Goal: Communication & Community: Answer question/provide support

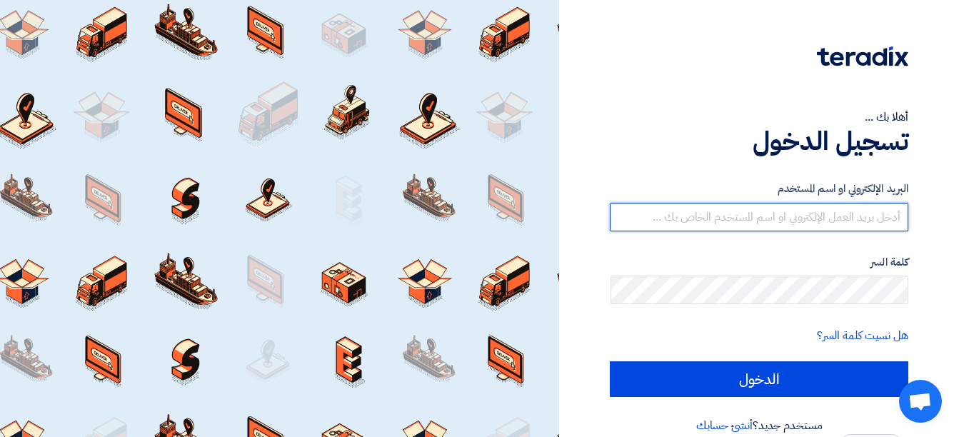
click at [874, 212] on input "text" at bounding box center [759, 217] width 298 height 29
type input "[EMAIL_ADDRESS][DOMAIN_NAME]"
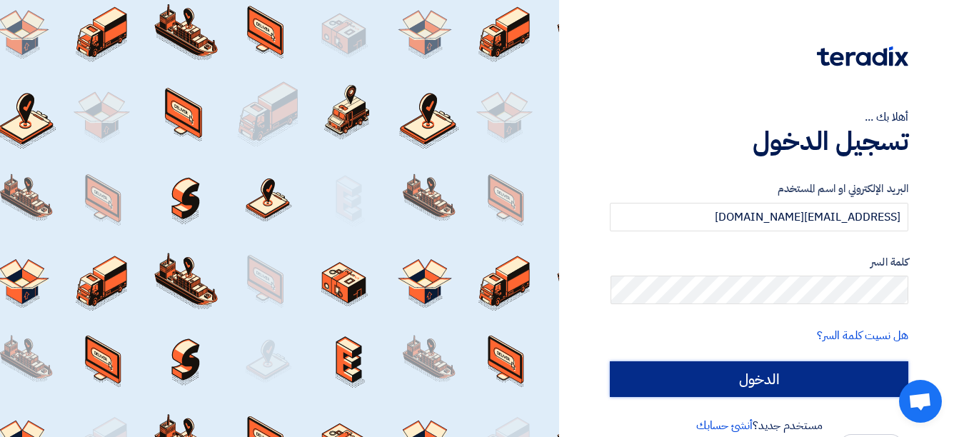
click at [796, 385] on input "الدخول" at bounding box center [759, 379] width 298 height 36
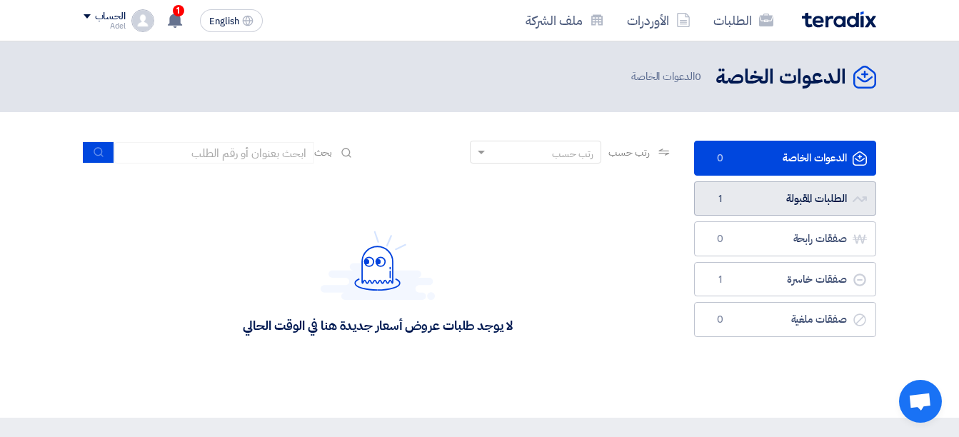
click at [789, 201] on link "الطلبات المقبولة الطلبات المقبولة 1" at bounding box center [785, 198] width 182 height 35
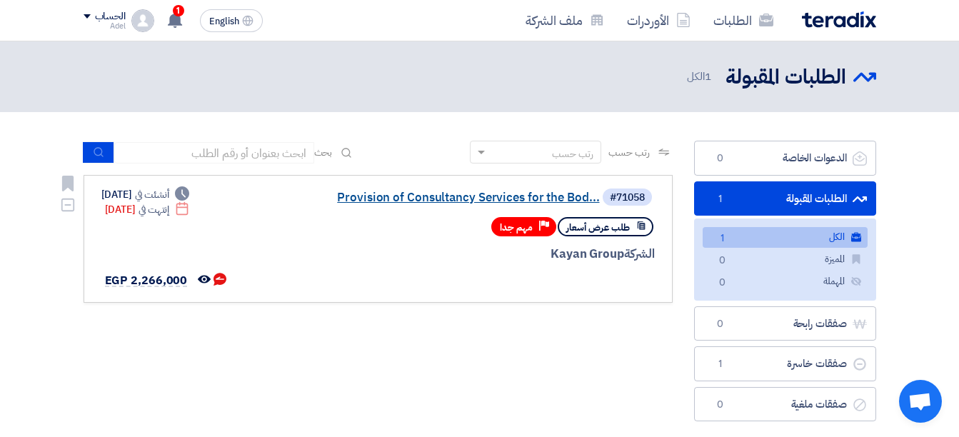
click at [432, 197] on link "Provision of Consultancy Services for the Bod..." at bounding box center [457, 197] width 286 height 13
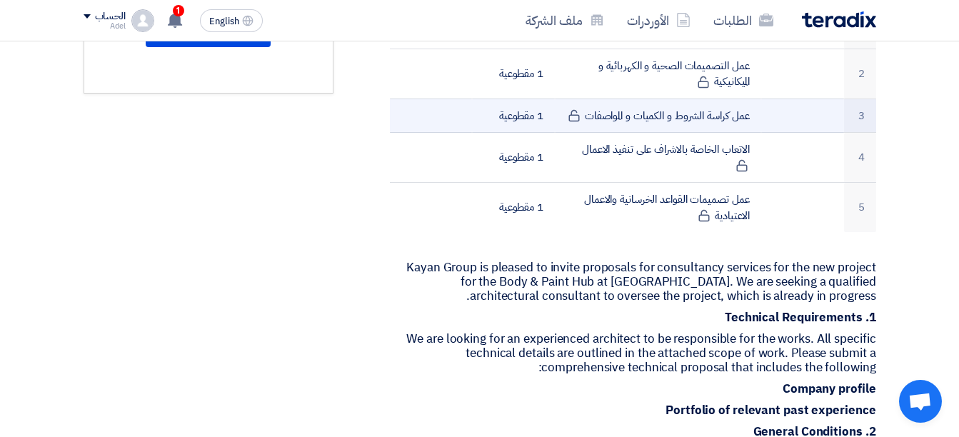
scroll to position [500, 0]
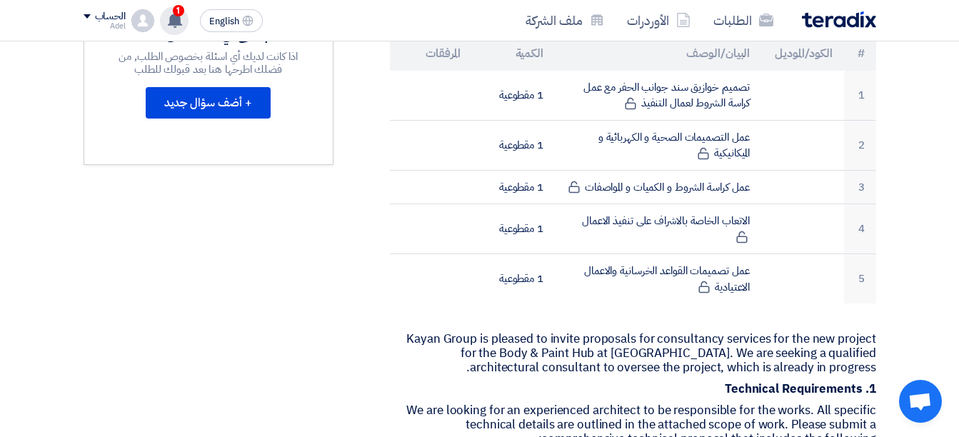
click at [177, 19] on use at bounding box center [175, 20] width 14 height 16
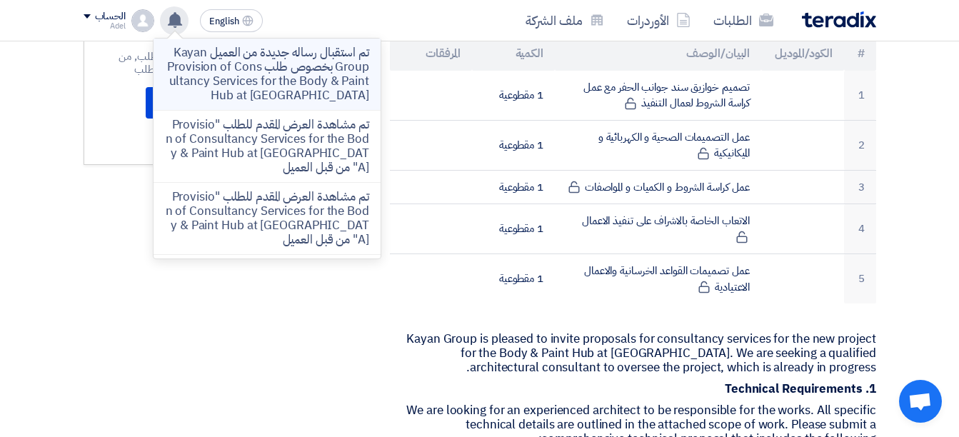
click at [300, 76] on p "تم استقبال رساله جديدة من العميل Kayan Group بخصوص طلب Provision of Consultancy…" at bounding box center [267, 74] width 204 height 57
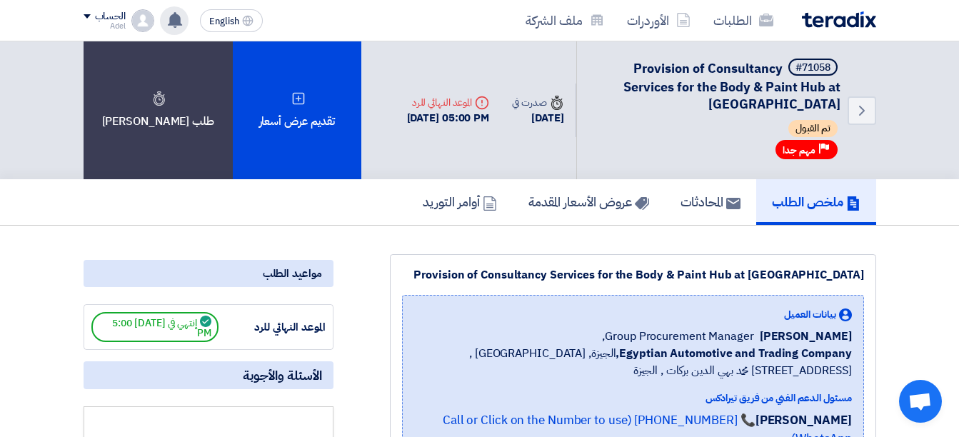
click at [181, 21] on icon at bounding box center [175, 20] width 16 height 16
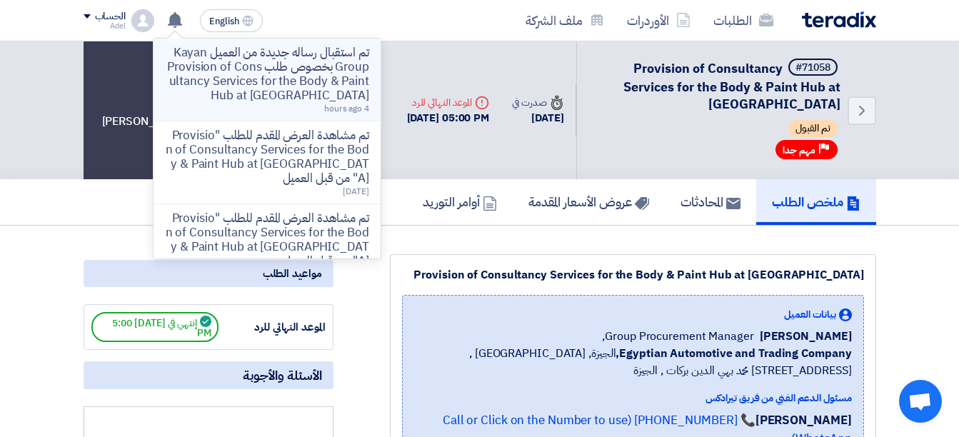
click at [249, 73] on p "تم استقبال رساله جديدة من العميل Kayan Group بخصوص طلب Provision of Consultancy…" at bounding box center [267, 74] width 204 height 57
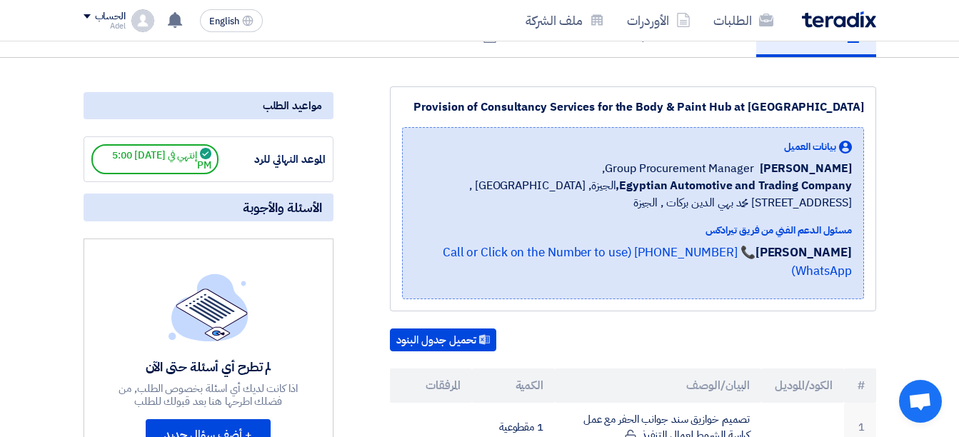
scroll to position [143, 0]
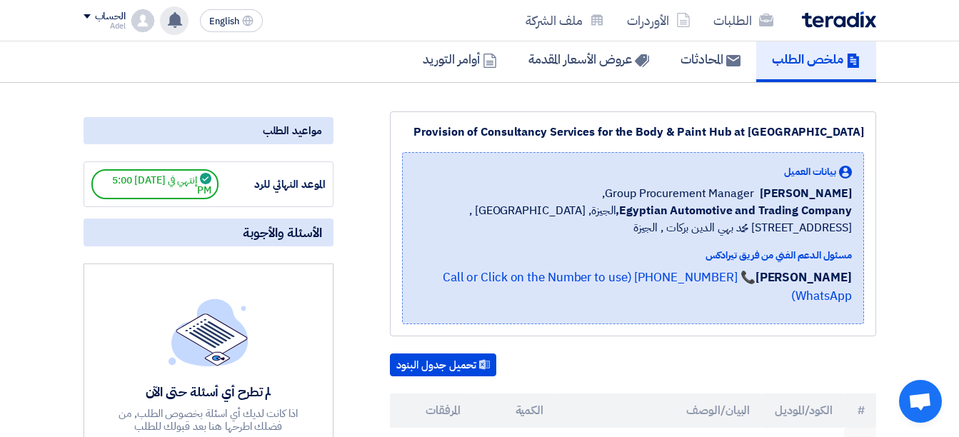
click at [173, 16] on use at bounding box center [175, 20] width 14 height 16
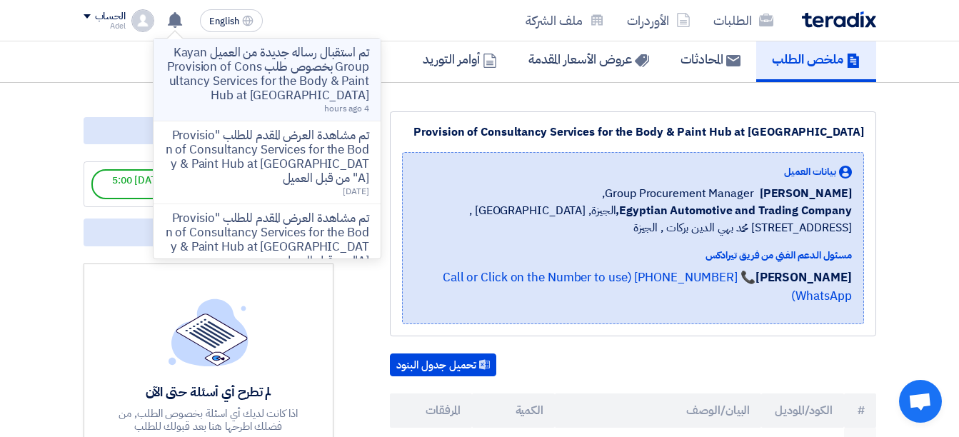
click at [196, 60] on p "تم استقبال رساله جديدة من العميل Kayan Group بخصوص طلب Provision of Consultancy…" at bounding box center [267, 74] width 204 height 57
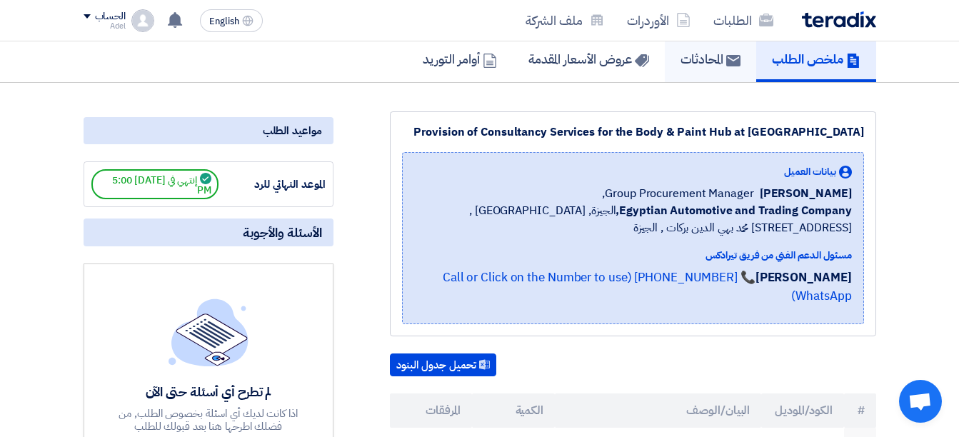
click at [694, 61] on h5 "المحادثات" at bounding box center [710, 59] width 60 height 16
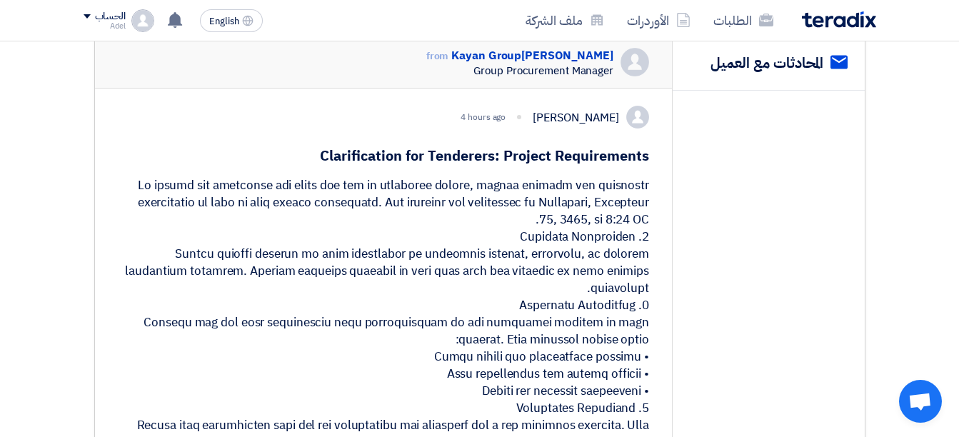
scroll to position [214, 0]
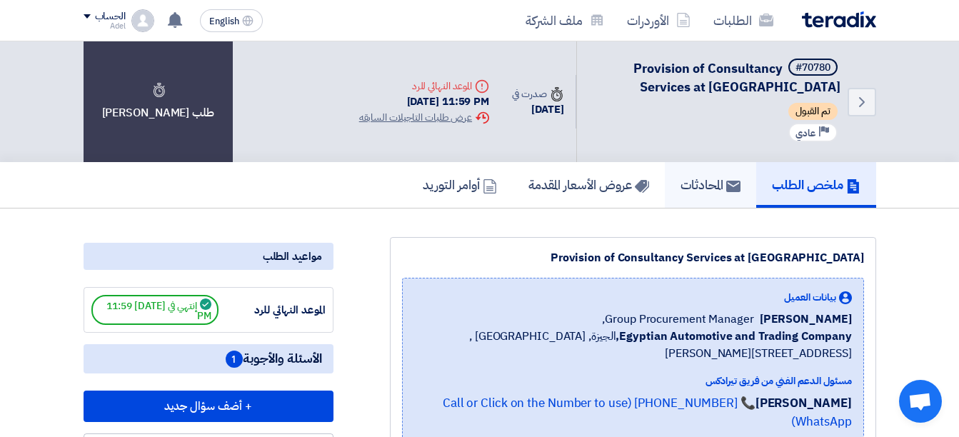
click at [680, 181] on h5 "المحادثات" at bounding box center [710, 184] width 60 height 16
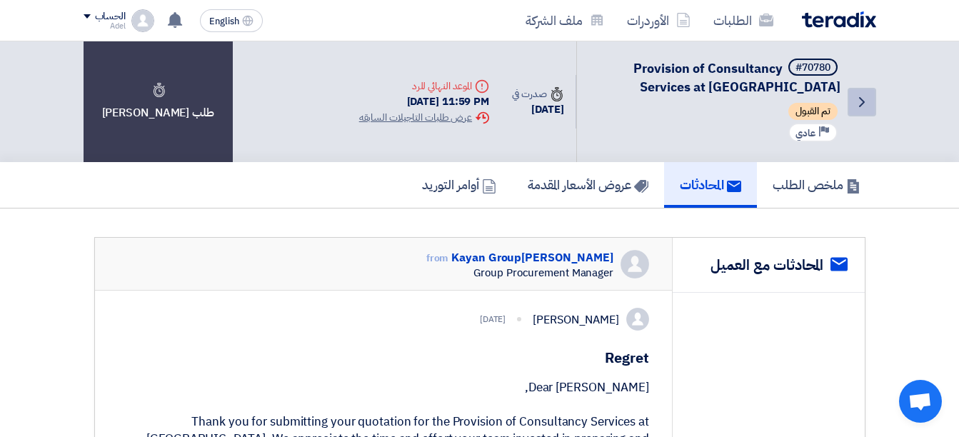
click at [862, 99] on icon "Back" at bounding box center [861, 102] width 17 height 17
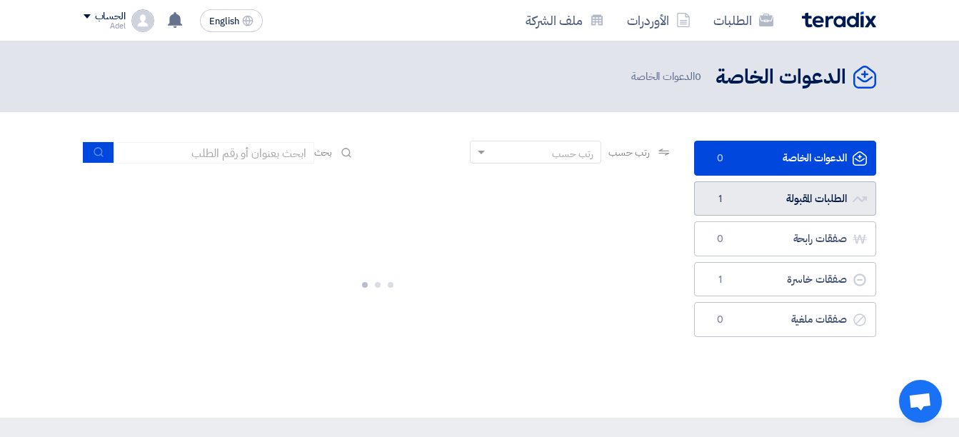
click at [773, 197] on link "الطلبات المقبولة الطلبات المقبولة 1" at bounding box center [785, 198] width 182 height 35
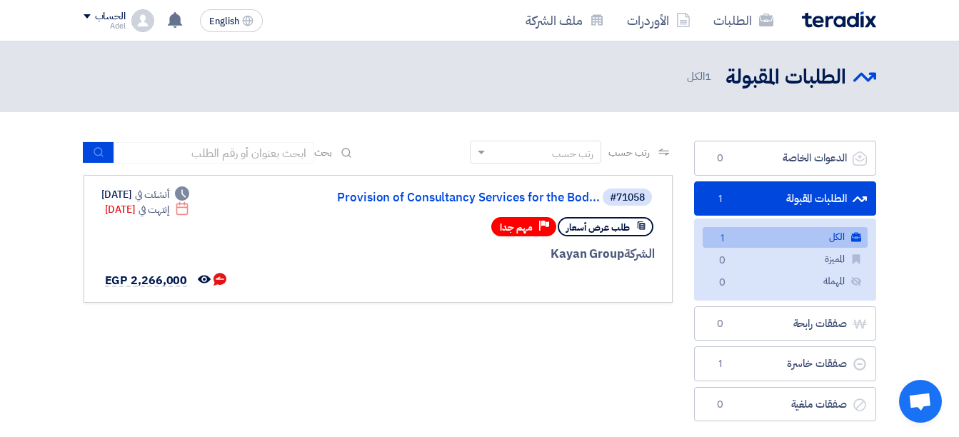
click at [748, 236] on link "الكل الكل 1" at bounding box center [784, 237] width 165 height 21
click at [524, 192] on link "Provision of Consultancy Services for the Bod..." at bounding box center [457, 197] width 286 height 13
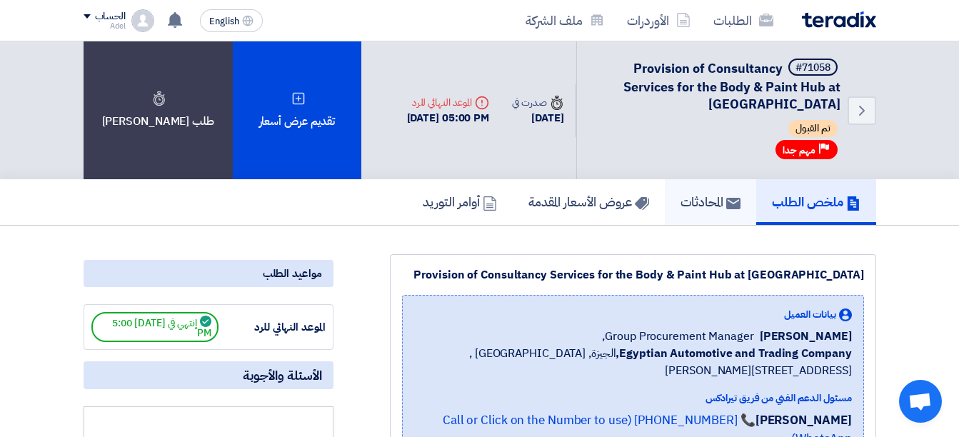
click at [686, 201] on h5 "المحادثات" at bounding box center [710, 201] width 60 height 16
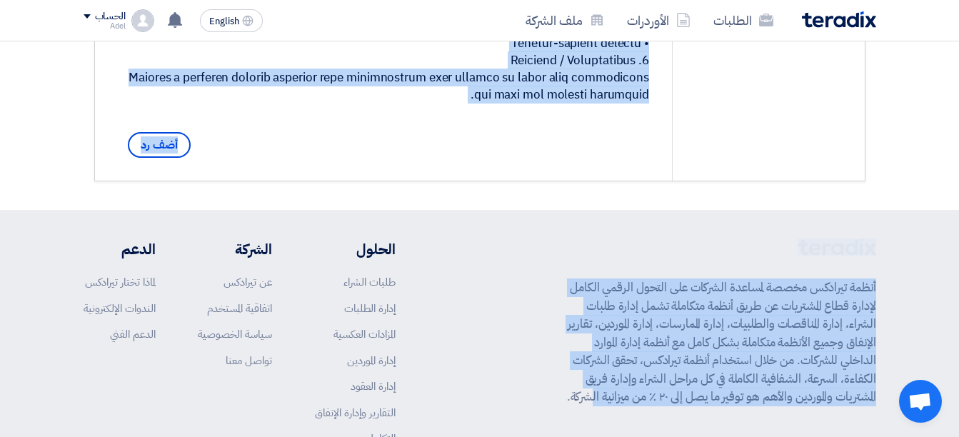
scroll to position [945, 0]
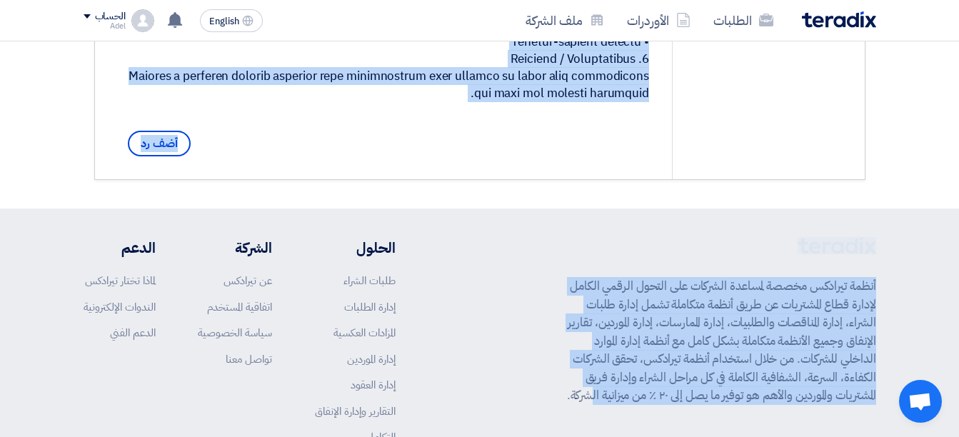
drag, startPoint x: 325, startPoint y: 158, endPoint x: 650, endPoint y: 113, distance: 327.9
copy div "larification for Tenderers: Project Requirements To ensure all proposals are cl…"
